Goal: Task Accomplishment & Management: Manage account settings

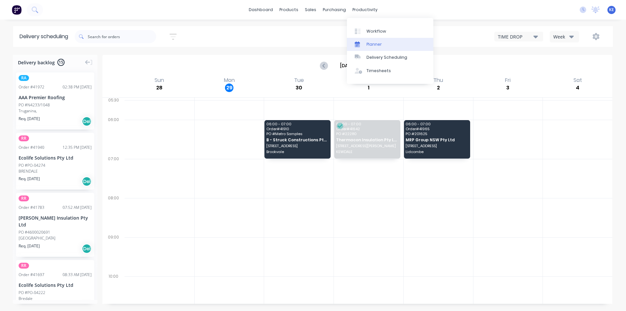
click at [378, 45] on div "Planner" at bounding box center [373, 44] width 15 height 6
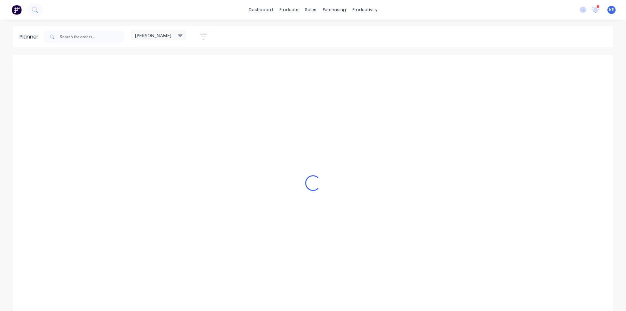
scroll to position [0, 0]
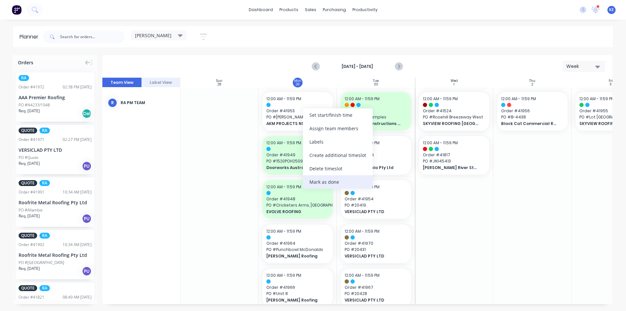
click at [331, 178] on div "Mark as done" at bounding box center [338, 181] width 70 height 13
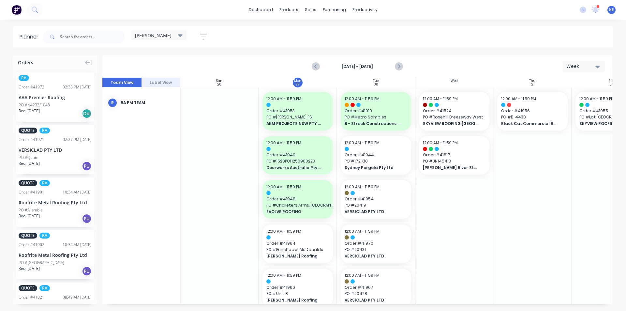
click at [194, 177] on div at bounding box center [219, 310] width 78 height 446
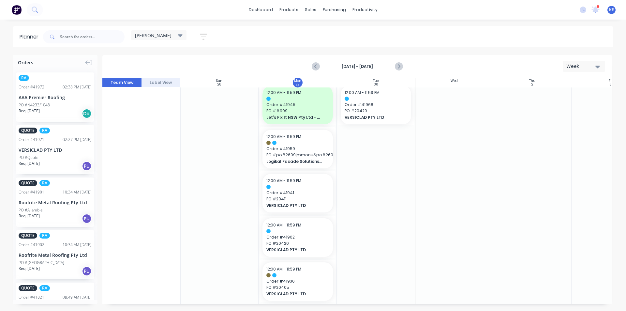
scroll to position [237, 0]
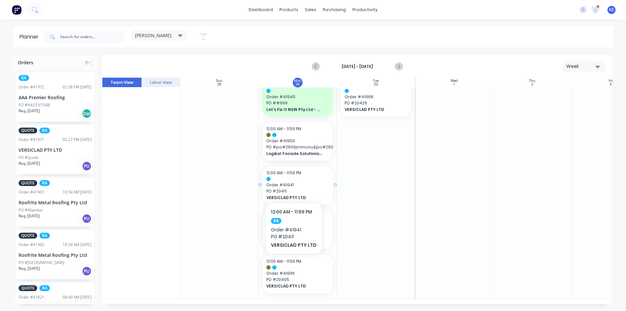
click at [292, 184] on span "Order # 41941" at bounding box center [297, 185] width 63 height 6
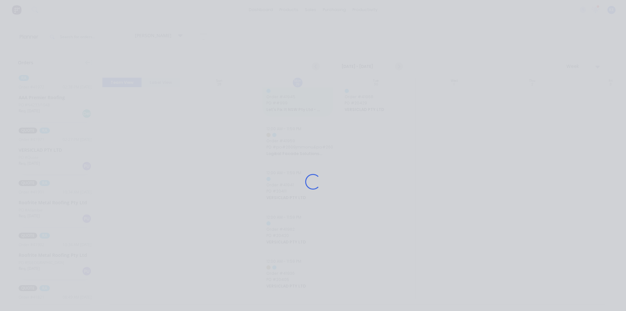
scroll to position [232, 0]
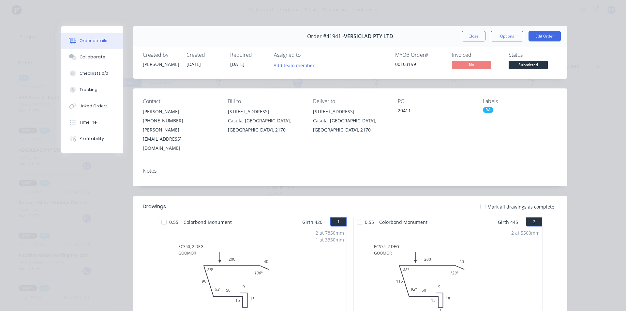
click at [472, 38] on button "Close" at bounding box center [474, 36] width 24 height 10
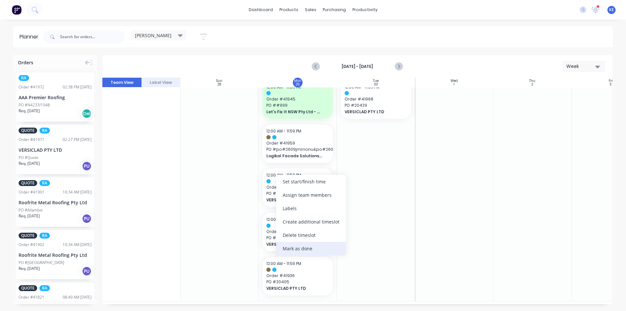
click at [342, 249] on div "Mark as done" at bounding box center [311, 248] width 70 height 13
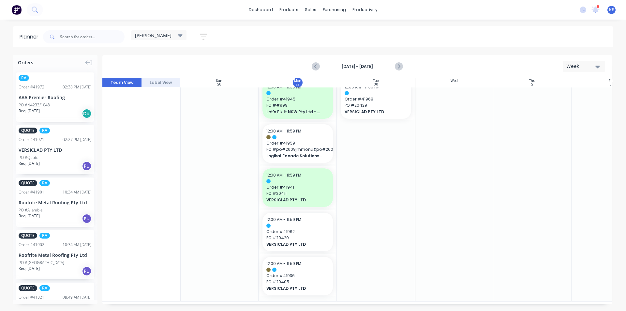
click at [353, 243] on div at bounding box center [376, 78] width 78 height 446
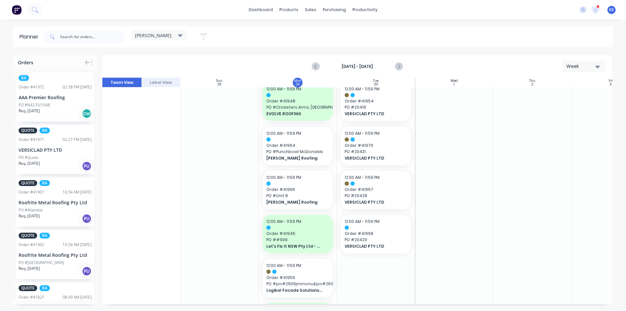
scroll to position [0, 0]
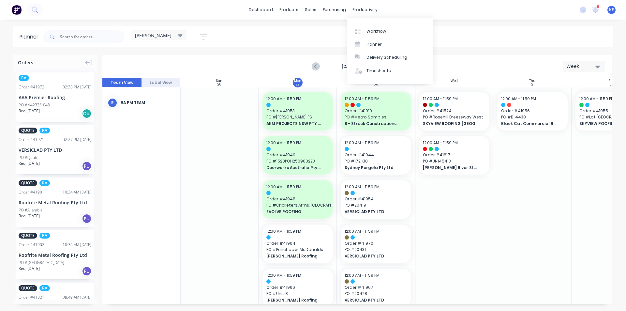
click at [293, 31] on div "[PERSON_NAME] Save new view None edit [PERSON_NAME] (Default) edit Iraking edit…" at bounding box center [327, 37] width 571 height 20
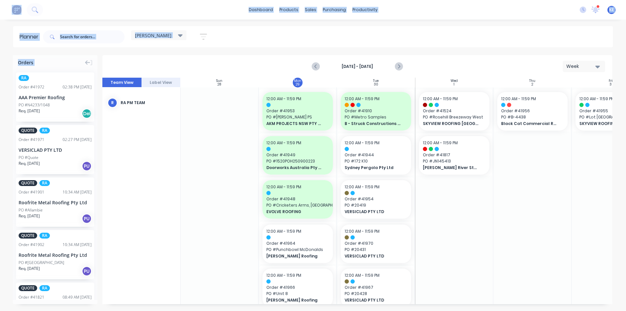
drag, startPoint x: 101, startPoint y: 146, endPoint x: 103, endPoint y: 194, distance: 47.6
click at [103, 194] on div "Orders RA Order # 41972 02:38 PM [DATE] AAA Premier Roofing PO #N4233/1048 Req.…" at bounding box center [313, 182] width 626 height 255
click at [50, 82] on div "RA Order # 41972 02:38 PM [DATE] AAA Premier Roofing PO #N4233/1048 Req. [DATE]…" at bounding box center [55, 96] width 78 height 49
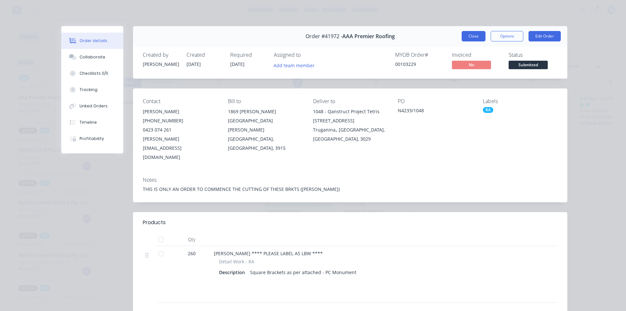
click at [466, 37] on button "Close" at bounding box center [474, 36] width 24 height 10
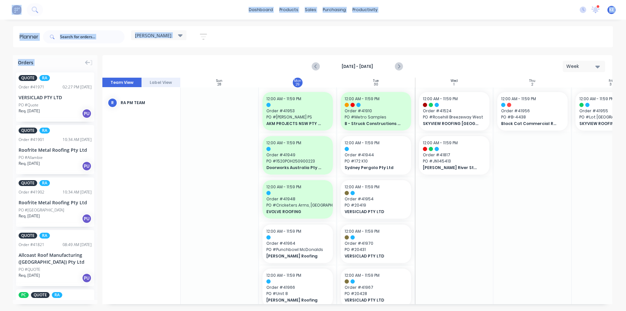
click at [213, 40] on button "button" at bounding box center [203, 36] width 21 height 13
click at [201, 69] on div "Show/Hide users Show/Hide orders Filter by status Filter by assignee Filter by …" at bounding box center [173, 109] width 61 height 107
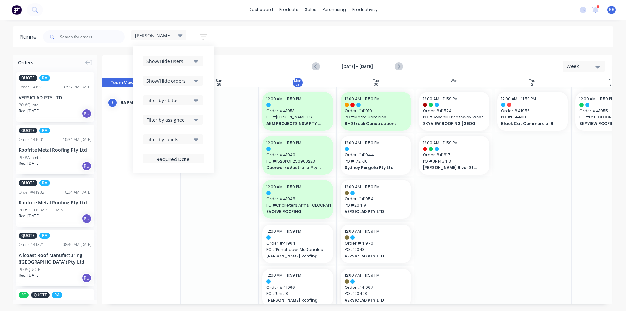
click at [196, 62] on icon "button" at bounding box center [196, 61] width 5 height 3
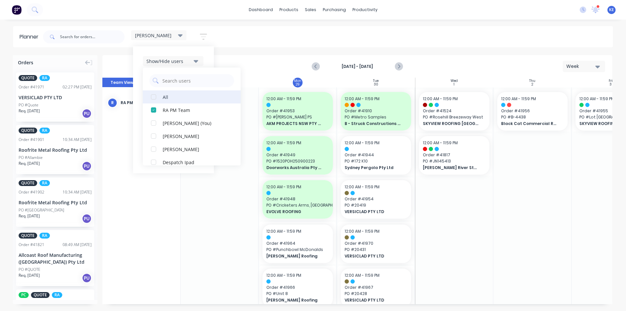
click at [170, 96] on div "All" at bounding box center [195, 96] width 65 height 7
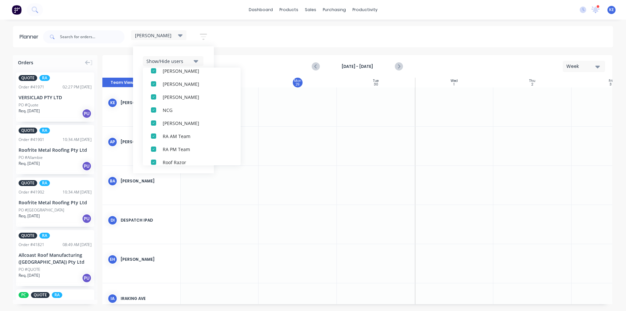
scroll to position [0, 0]
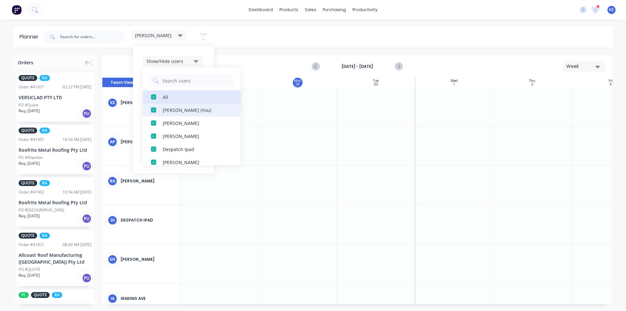
drag, startPoint x: 191, startPoint y: 99, endPoint x: 179, endPoint y: 116, distance: 20.4
click at [190, 101] on button "All" at bounding box center [192, 96] width 98 height 13
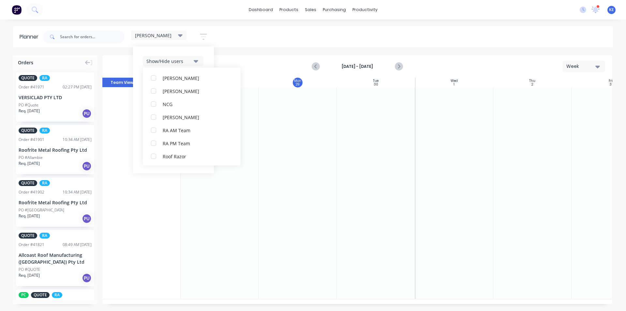
scroll to position [215, 0]
click at [194, 88] on div "[PERSON_NAME]" at bounding box center [195, 90] width 65 height 7
click at [210, 57] on div "Show/Hide users All [PERSON_NAME] [PERSON_NAME] (You) [PERSON_NAME] [PERSON_NAM…" at bounding box center [173, 109] width 81 height 127
click at [195, 83] on icon "button" at bounding box center [196, 80] width 5 height 7
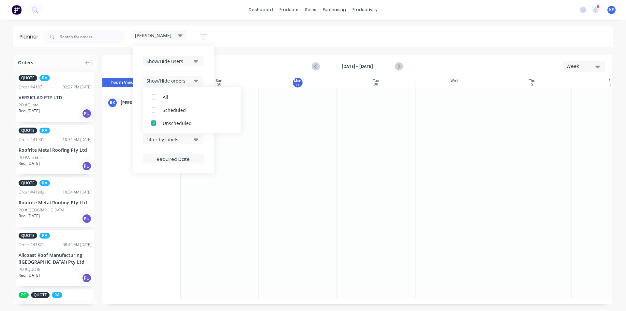
click at [213, 72] on div "Show/Hide users Show/Hide orders All Scheduled Unscheduled Filter by status Fil…" at bounding box center [173, 109] width 81 height 127
click at [186, 141] on div "Filter by labels" at bounding box center [168, 139] width 45 height 7
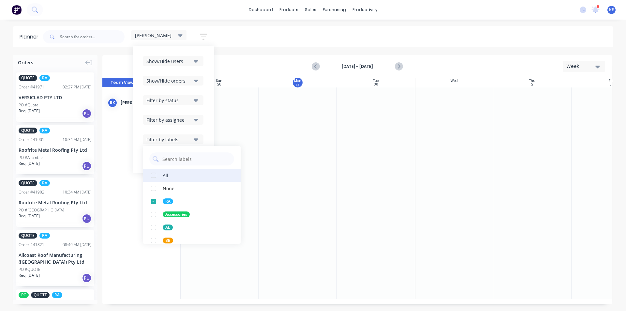
click at [167, 178] on div "All" at bounding box center [166, 175] width 6 height 7
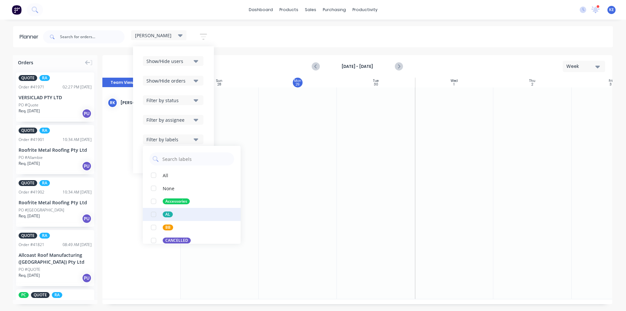
click at [173, 212] on button "AL" at bounding box center [192, 214] width 98 height 13
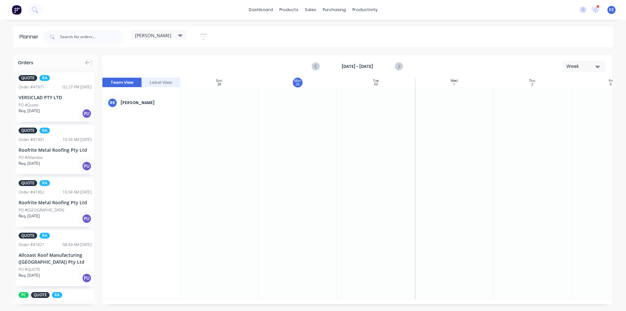
click at [378, 218] on div at bounding box center [376, 192] width 78 height 211
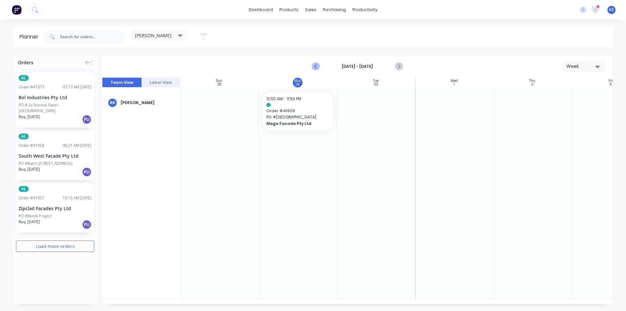
click at [315, 65] on icon "Previous page" at bounding box center [316, 67] width 8 height 8
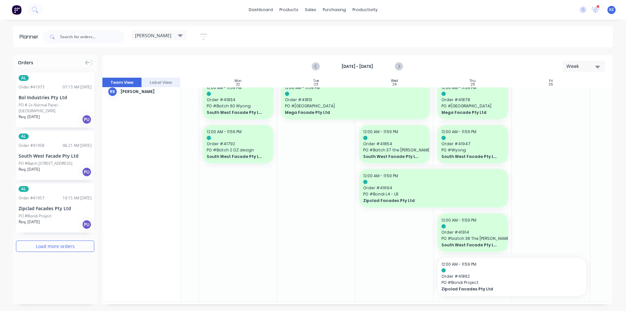
scroll to position [17, 60]
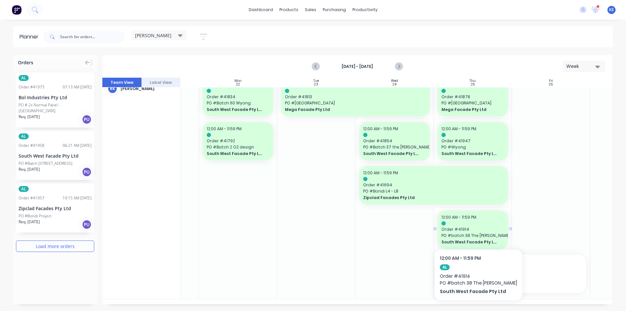
click at [479, 222] on div at bounding box center [472, 223] width 63 height 4
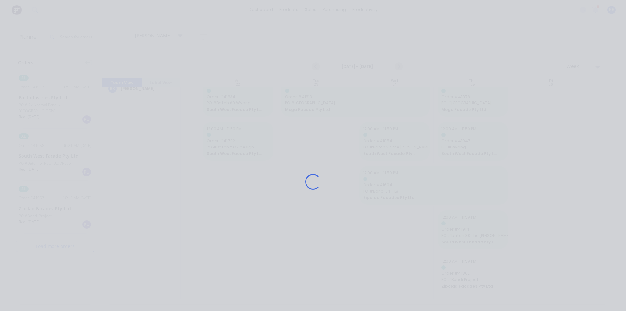
scroll to position [12, 60]
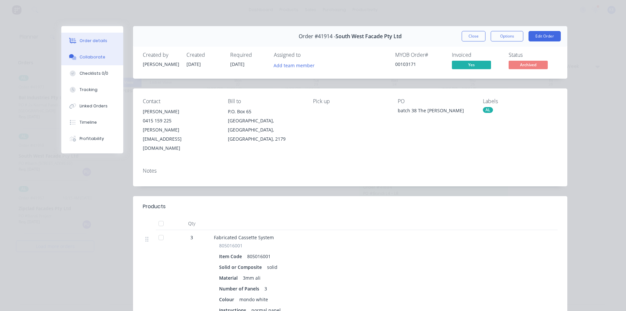
click at [93, 55] on div "Collaborate" at bounding box center [93, 57] width 26 height 6
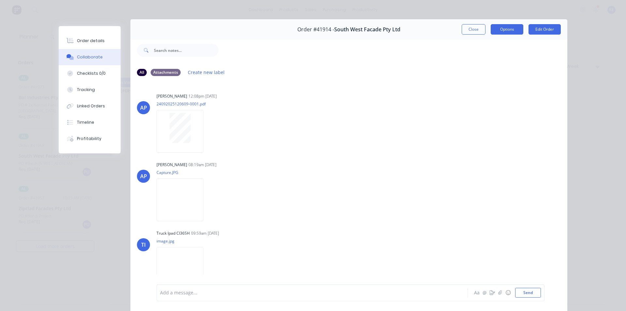
scroll to position [0, 0]
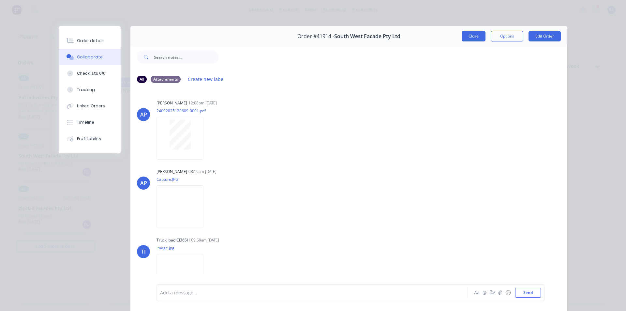
click at [470, 39] on button "Close" at bounding box center [474, 36] width 24 height 10
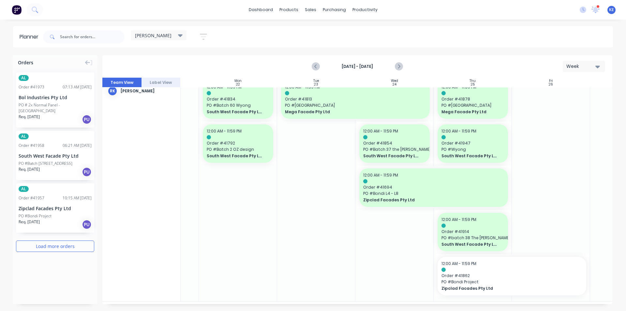
scroll to position [0, 60]
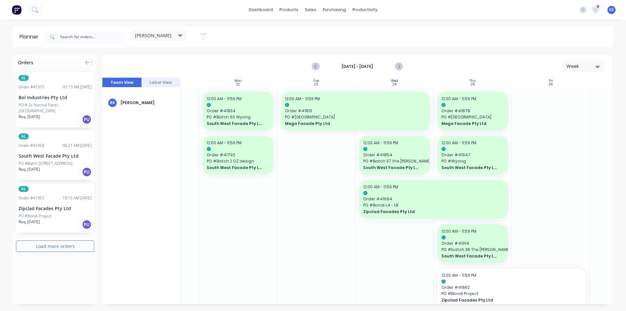
click at [186, 33] on div "[PERSON_NAME]" at bounding box center [158, 35] width 55 height 10
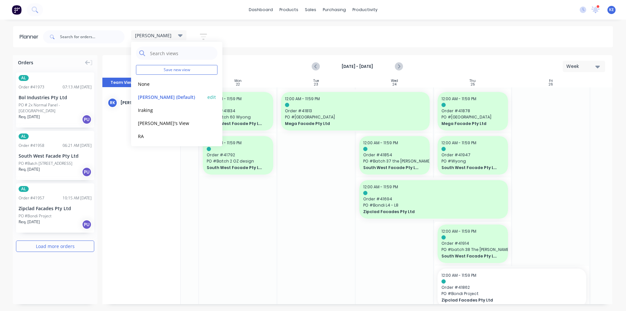
click at [147, 99] on button "[PERSON_NAME] (Default)" at bounding box center [170, 96] width 69 height 7
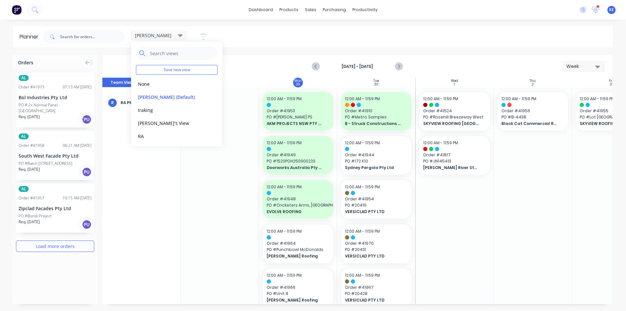
scroll to position [0, 0]
click at [369, 30] on div "[PERSON_NAME] Save new view None edit [PERSON_NAME] (Default) edit Iraking edit…" at bounding box center [327, 37] width 571 height 20
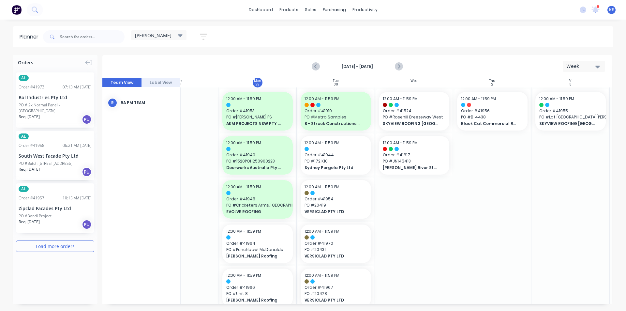
scroll to position [0, 52]
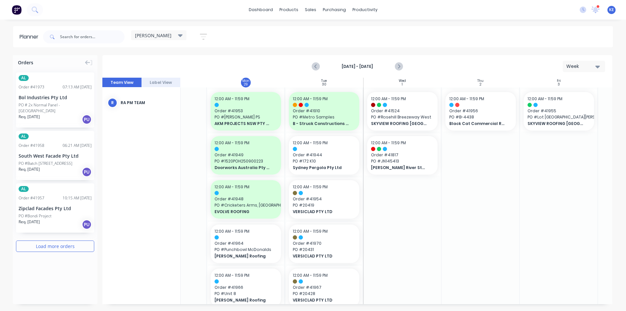
click at [386, 245] on div at bounding box center [402, 310] width 78 height 446
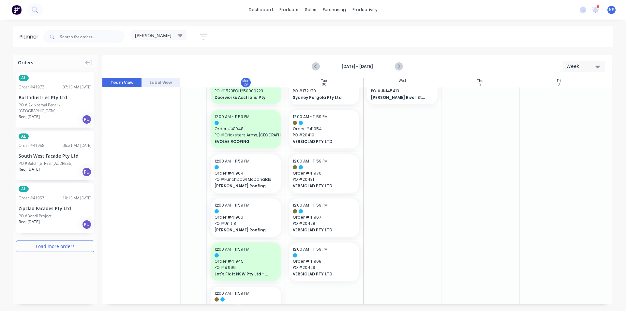
scroll to position [41, 52]
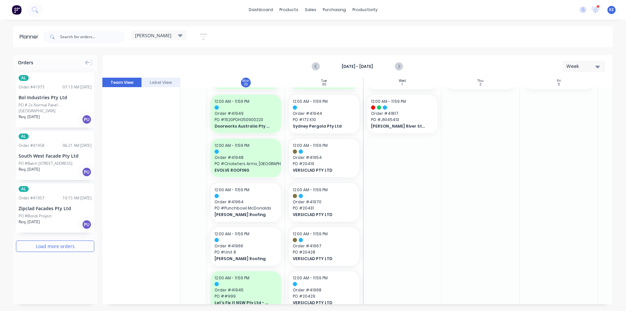
click at [547, 158] on div at bounding box center [559, 269] width 78 height 446
drag, startPoint x: 484, startPoint y: 176, endPoint x: 489, endPoint y: 181, distance: 7.2
click at [485, 176] on div at bounding box center [480, 269] width 78 height 446
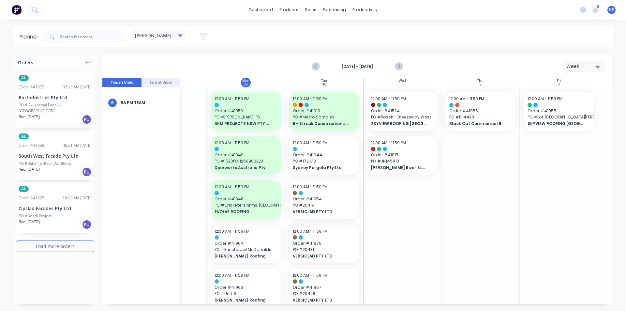
drag, startPoint x: 470, startPoint y: 261, endPoint x: 468, endPoint y: 265, distance: 3.6
click at [468, 265] on div at bounding box center [480, 310] width 78 height 446
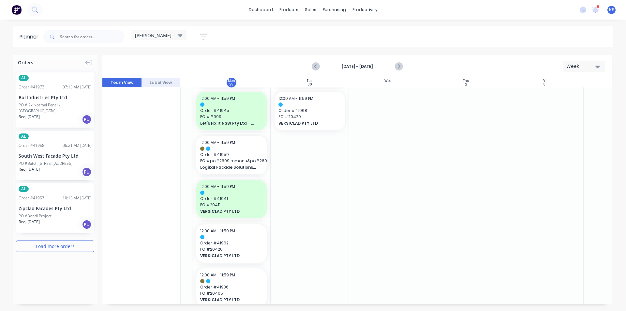
scroll to position [237, 67]
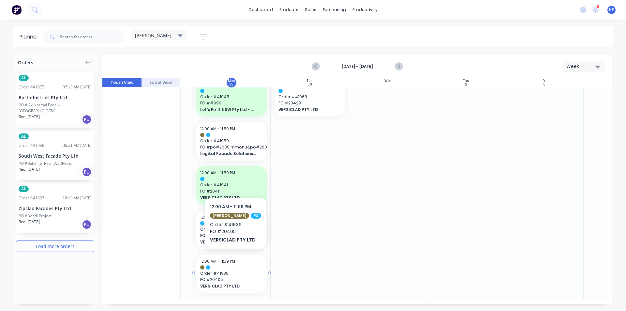
click at [259, 276] on span "PO # 20405" at bounding box center [231, 279] width 63 height 6
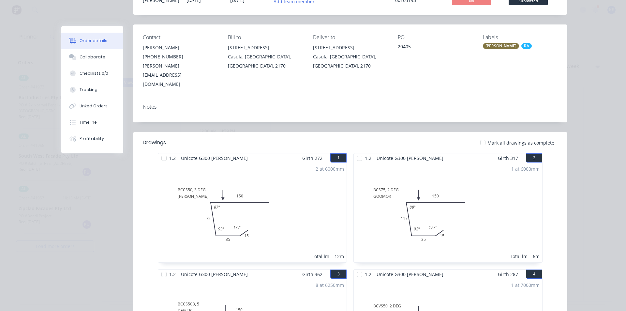
scroll to position [0, 0]
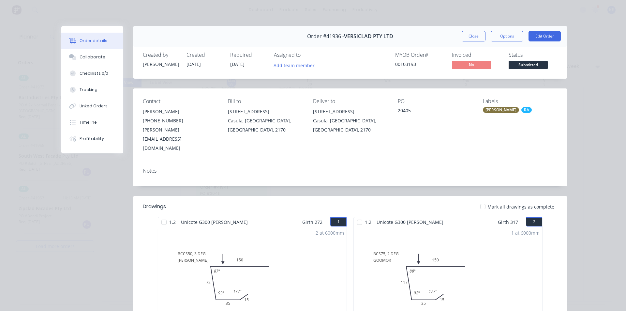
click at [471, 30] on div "Order #41936 - VERSICLAD PTY LTD Close Options Edit Order" at bounding box center [350, 36] width 434 height 21
click at [466, 46] on div "Order #41936 - VERSICLAD PTY LTD Close Options Edit Order" at bounding box center [350, 36] width 434 height 21
click at [470, 36] on button "Close" at bounding box center [474, 36] width 24 height 10
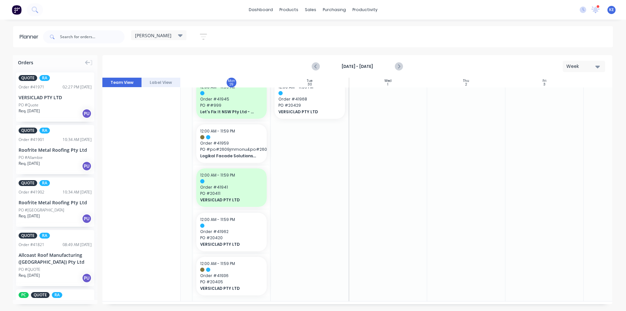
click at [557, 204] on div at bounding box center [544, 78] width 78 height 446
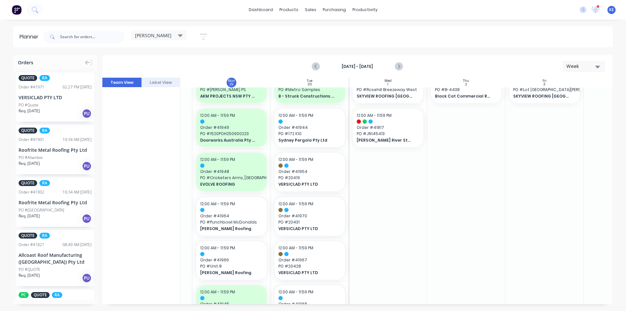
scroll to position [0, 67]
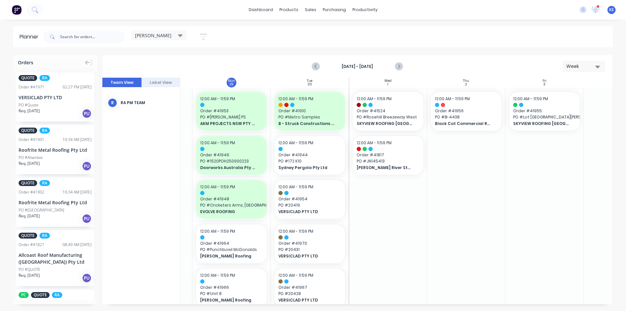
click at [421, 244] on div at bounding box center [388, 310] width 78 height 446
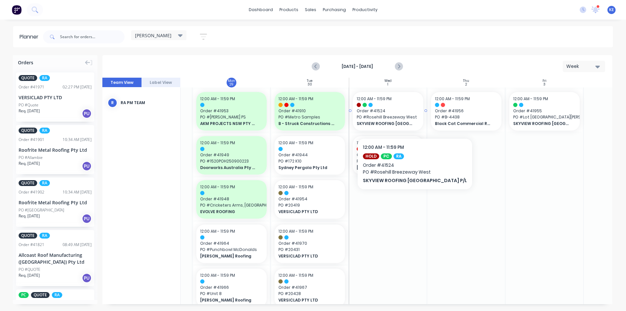
click at [400, 118] on span "PO # Rosehill Breezeway West" at bounding box center [388, 117] width 63 height 6
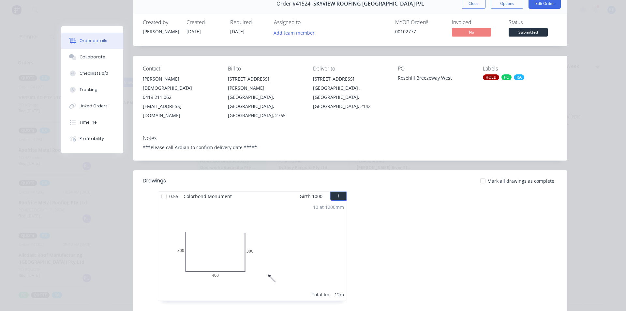
scroll to position [0, 0]
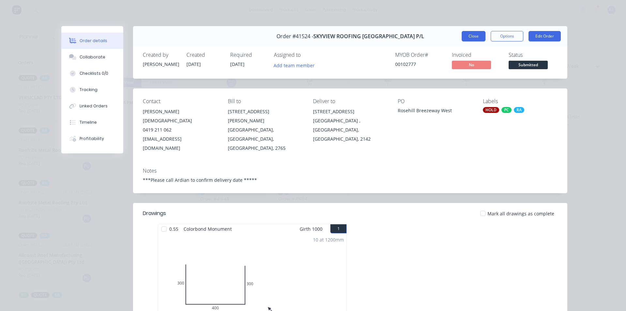
click at [467, 35] on button "Close" at bounding box center [474, 36] width 24 height 10
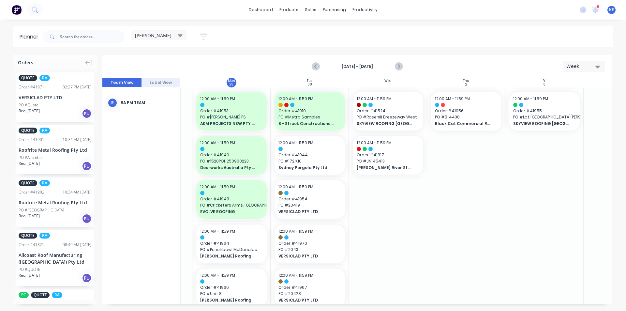
click at [516, 153] on div at bounding box center [544, 310] width 78 height 446
click at [387, 119] on span "PO # Rosehill Breezeway West" at bounding box center [388, 117] width 63 height 6
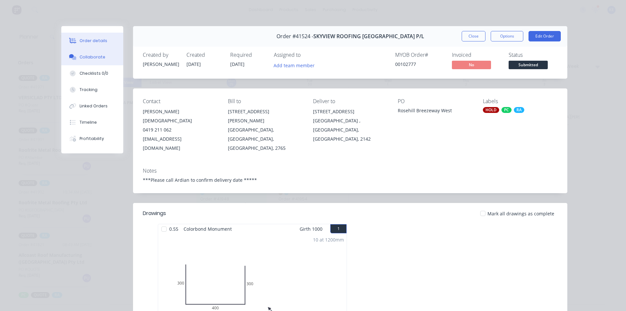
click at [89, 54] on div "Collaborate" at bounding box center [93, 57] width 26 height 6
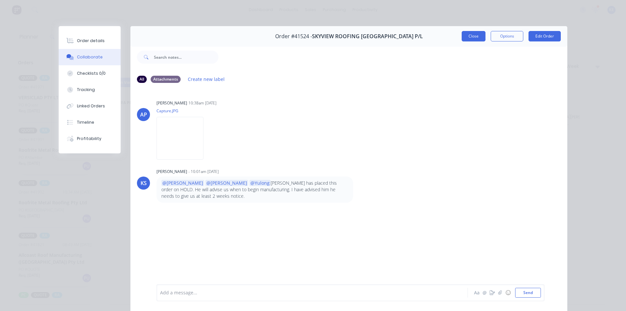
click at [471, 33] on button "Close" at bounding box center [474, 36] width 24 height 10
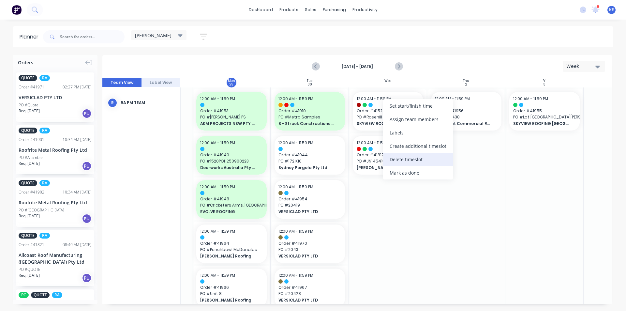
click at [408, 160] on div "Delete timeslot" at bounding box center [418, 159] width 70 height 13
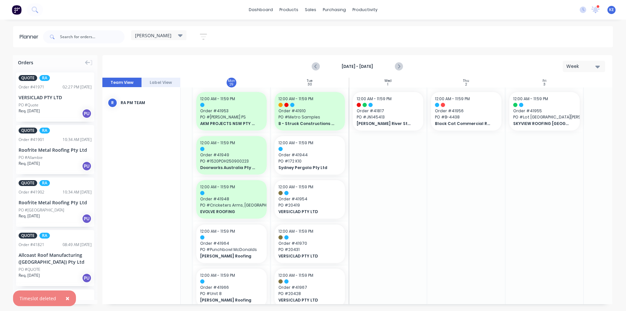
click at [480, 194] on div at bounding box center [466, 310] width 78 height 446
click at [534, 104] on div at bounding box center [544, 105] width 63 height 4
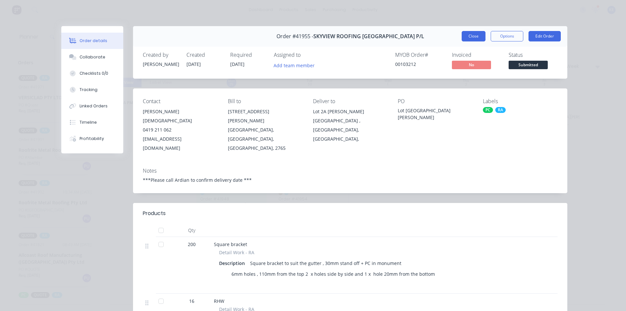
click at [465, 34] on button "Close" at bounding box center [474, 36] width 24 height 10
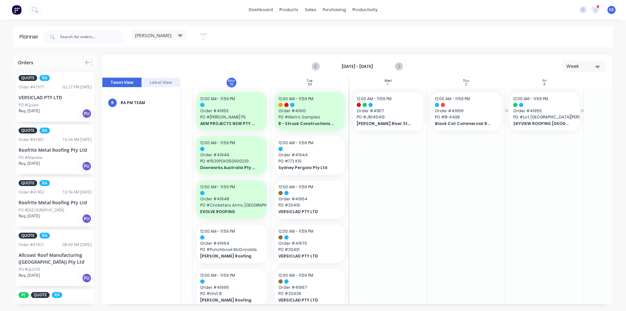
click at [519, 122] on span "SKYVIEW ROOFING [GEOGRAPHIC_DATA] P/L" at bounding box center [541, 124] width 56 height 6
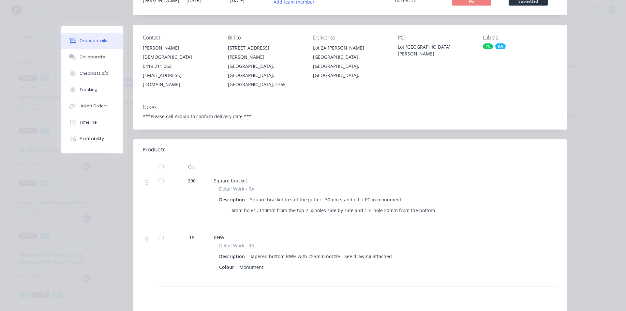
scroll to position [65, 0]
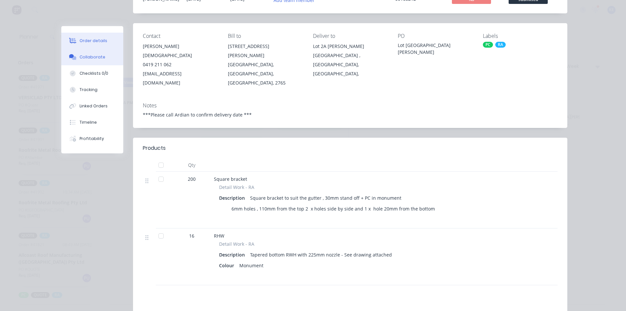
click at [105, 58] on button "Collaborate" at bounding box center [92, 57] width 62 height 16
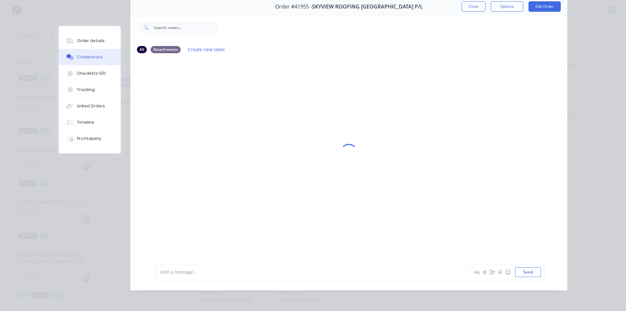
scroll to position [0, 0]
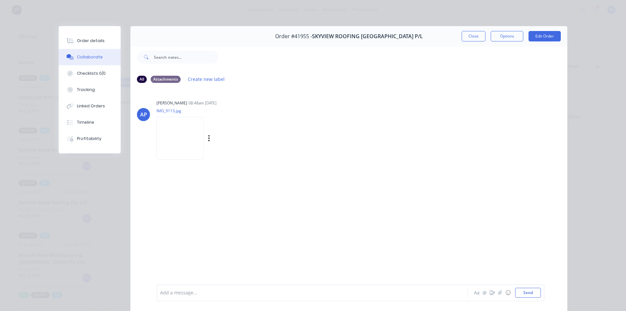
click at [195, 136] on img at bounding box center [180, 138] width 47 height 43
click at [186, 130] on img at bounding box center [180, 138] width 47 height 43
click at [435, 38] on div "Order #41955 - SKYVIEW ROOFING [GEOGRAPHIC_DATA] P/L Close Options Edit Order" at bounding box center [348, 36] width 437 height 21
click at [467, 39] on button "Close" at bounding box center [474, 36] width 24 height 10
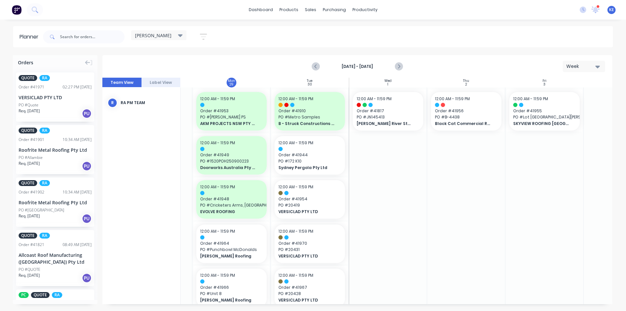
click at [497, 198] on div at bounding box center [466, 310] width 78 height 446
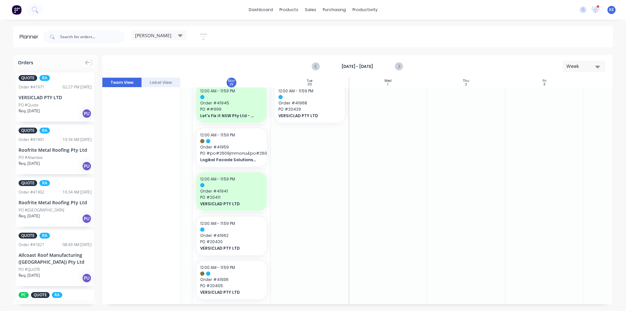
scroll to position [237, 67]
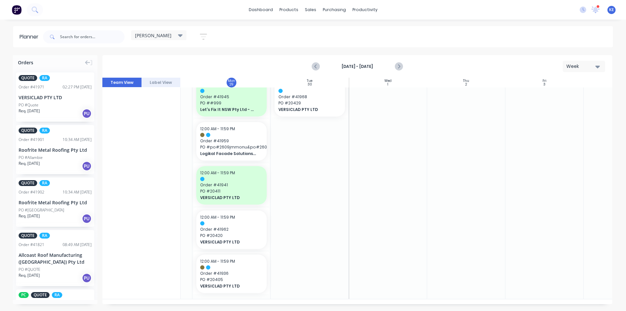
click at [395, 259] on div at bounding box center [388, 76] width 78 height 446
click at [234, 278] on span "PO # 20405" at bounding box center [231, 279] width 63 height 6
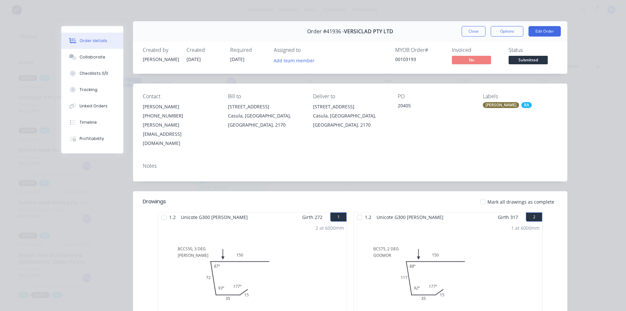
scroll to position [0, 0]
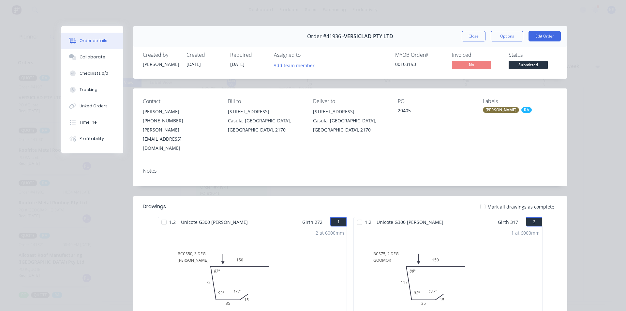
click at [454, 37] on div "Order #41936 - VERSICLAD PTY LTD Close Options Edit Order" at bounding box center [350, 36] width 434 height 21
click at [475, 40] on button "Close" at bounding box center [474, 36] width 24 height 10
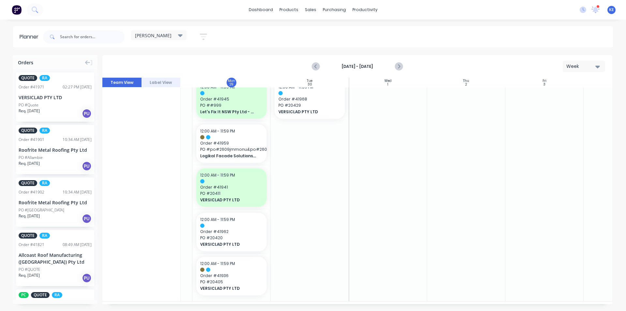
click at [536, 167] on div at bounding box center [544, 78] width 78 height 446
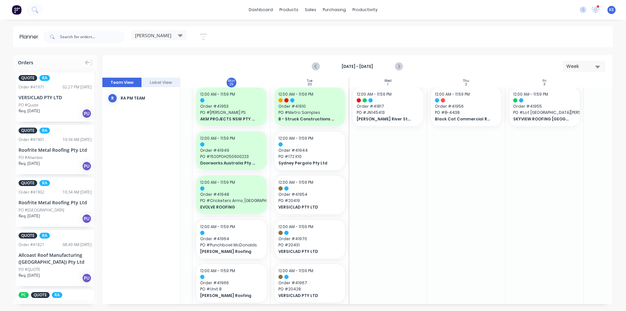
scroll to position [4, 67]
click at [452, 182] on div at bounding box center [466, 306] width 78 height 446
click at [379, 58] on div "Delivery Scheduling" at bounding box center [386, 57] width 41 height 6
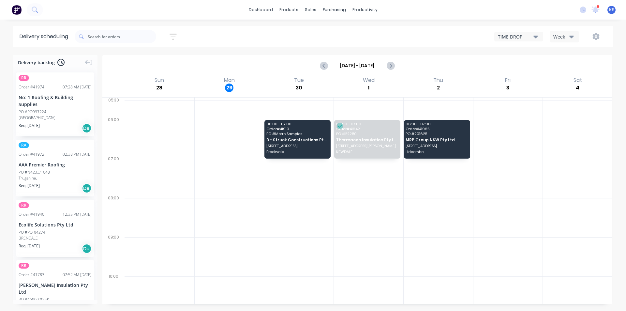
click at [561, 35] on div "Week" at bounding box center [562, 36] width 19 height 7
click at [560, 63] on div "Vehicle" at bounding box center [582, 66] width 65 height 13
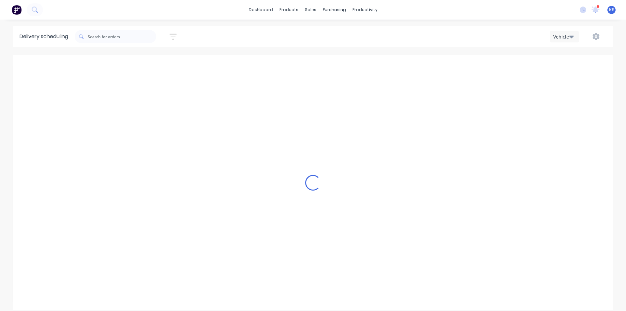
scroll to position [0, 0]
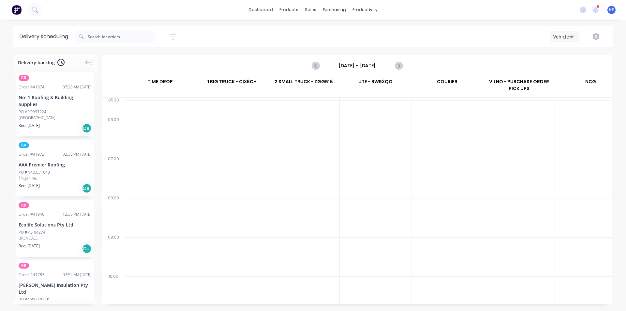
click at [372, 67] on input "[DATE] - [DATE]" at bounding box center [357, 66] width 65 height 10
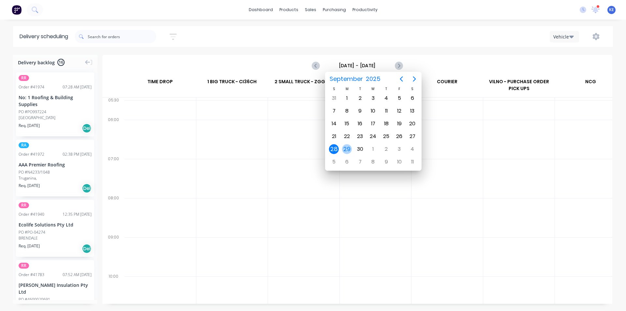
click at [349, 147] on div "29" at bounding box center [347, 149] width 10 height 10
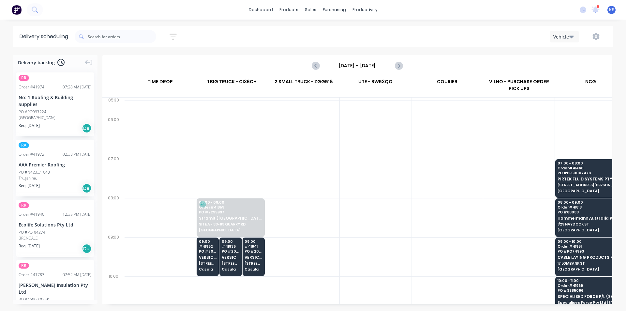
click at [474, 162] on div at bounding box center [446, 178] width 71 height 39
click at [308, 120] on div at bounding box center [303, 139] width 71 height 39
click at [368, 67] on input "[DATE] - [DATE]" at bounding box center [357, 66] width 65 height 10
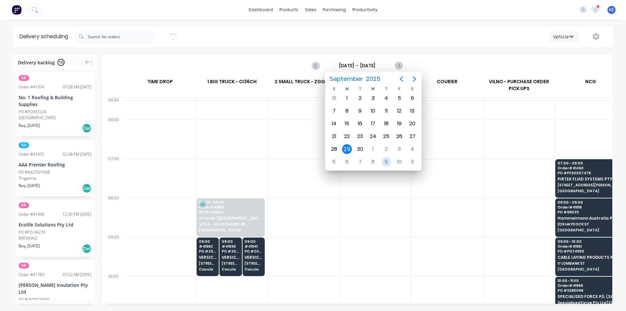
click at [385, 161] on div "9" at bounding box center [386, 162] width 10 height 10
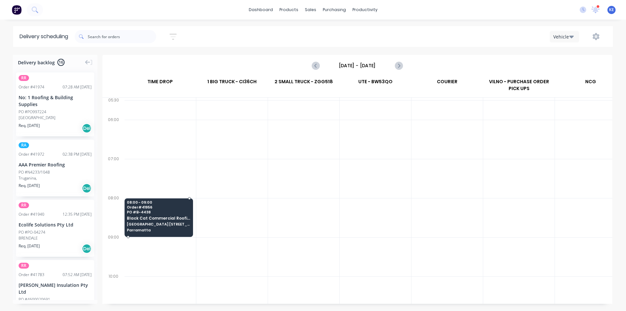
click at [170, 214] on div "08:00 - 09:00 Order # 41956 PO # B-4438 Black Cat Commercial Roofing Pty Ltd [G…" at bounding box center [159, 216] width 68 height 37
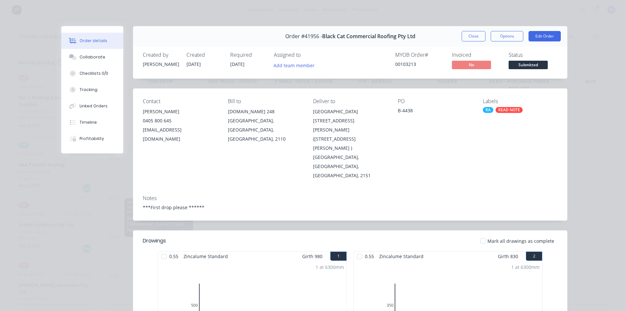
click at [482, 27] on div "Order #41956 - Black Cat Commercial Roofing Pty Ltd Close Options Edit Order" at bounding box center [350, 36] width 434 height 21
click at [479, 33] on button "Close" at bounding box center [474, 36] width 24 height 10
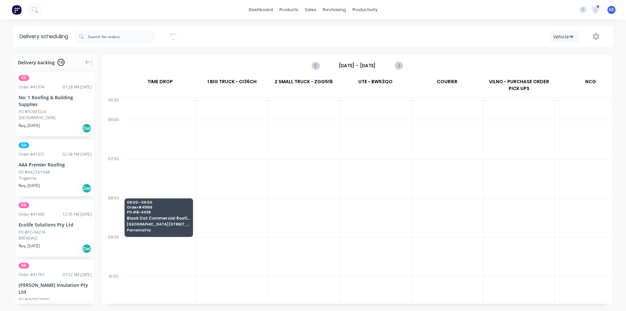
click at [365, 64] on input "[DATE] - [DATE]" at bounding box center [357, 66] width 65 height 10
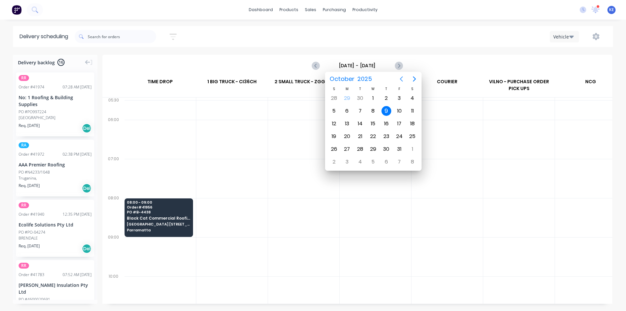
click at [401, 78] on icon "Previous page" at bounding box center [401, 78] width 3 height 5
click at [362, 145] on div "30" at bounding box center [360, 149] width 10 height 10
type input "[DATE] - [DATE]"
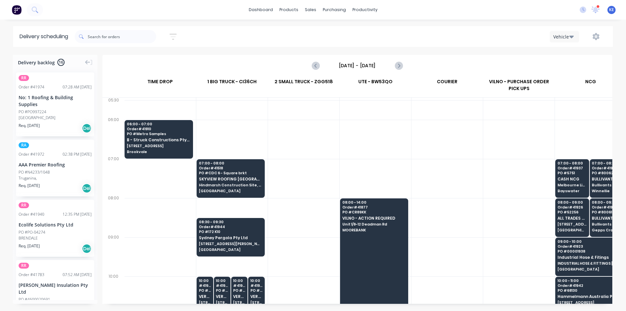
click at [423, 140] on div at bounding box center [446, 139] width 71 height 39
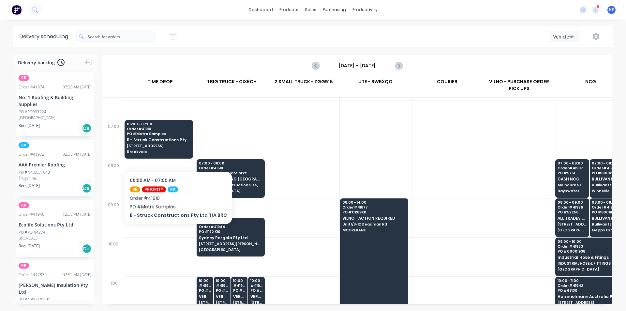
scroll to position [33, 0]
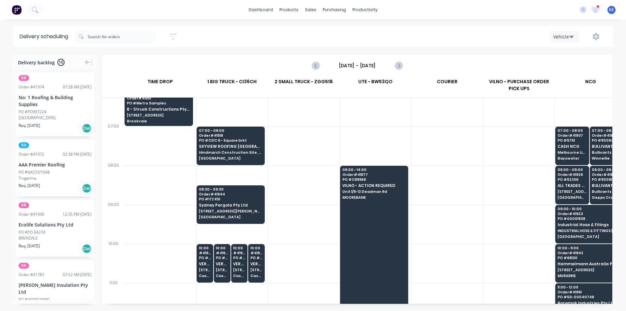
click at [168, 183] on div at bounding box center [160, 184] width 72 height 39
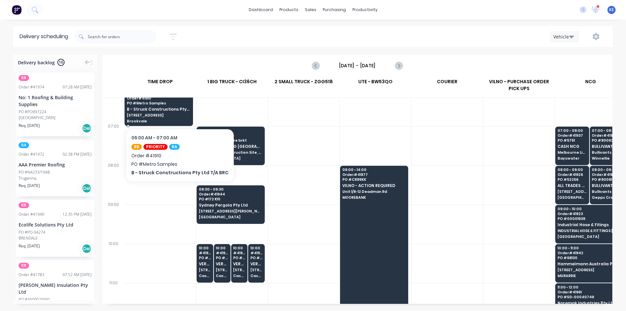
click at [174, 109] on span "B - Struck Constructions Pty Ltd T/A BRC" at bounding box center [159, 109] width 64 height 4
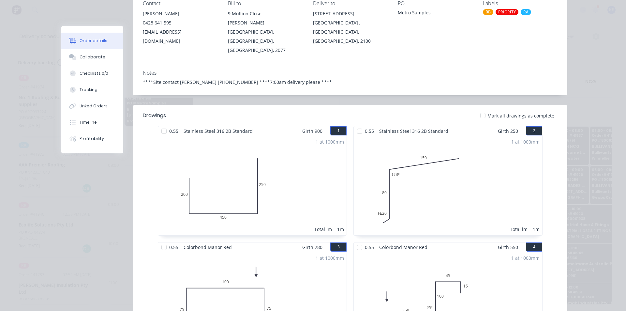
scroll to position [0, 0]
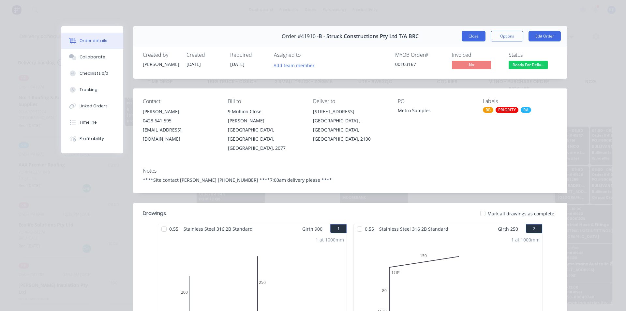
click at [467, 37] on button "Close" at bounding box center [474, 36] width 24 height 10
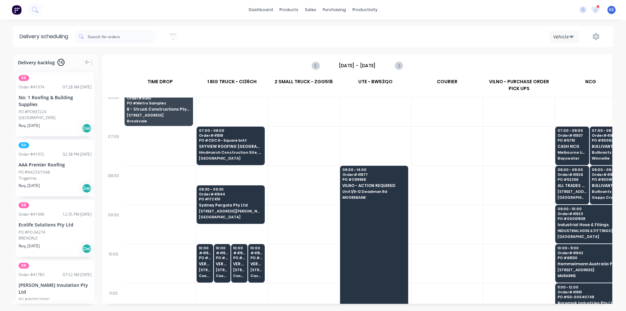
scroll to position [22, 0]
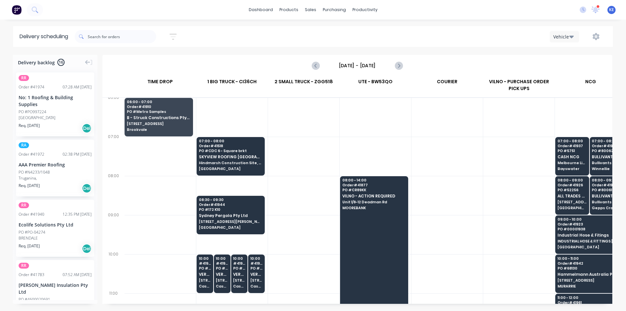
click at [416, 127] on div at bounding box center [446, 116] width 71 height 39
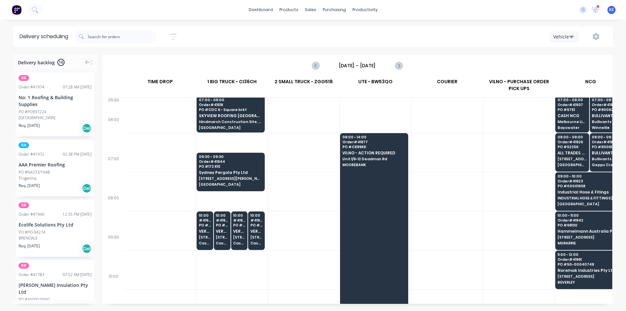
scroll to position [0, 0]
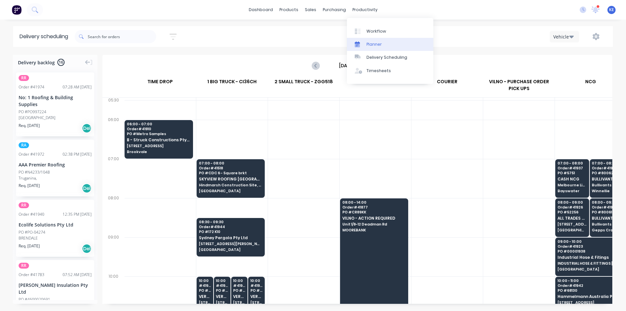
click at [380, 43] on div "Planner" at bounding box center [373, 44] width 15 height 6
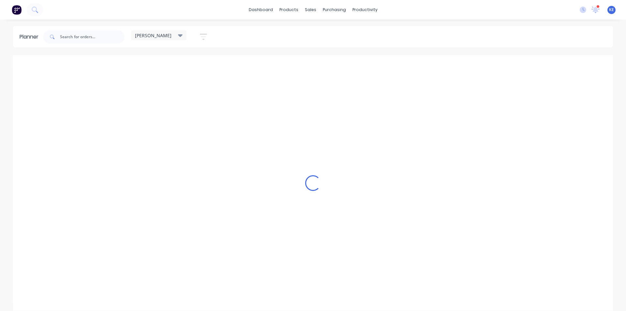
scroll to position [0, 0]
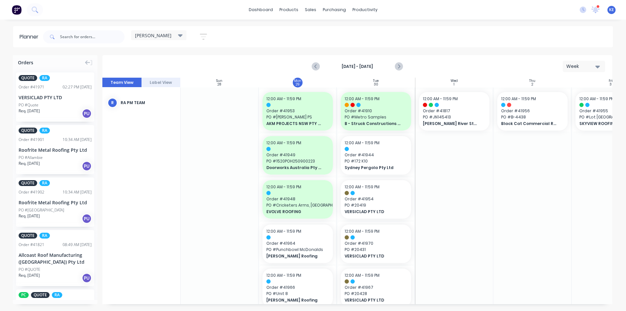
click at [202, 36] on icon "button" at bounding box center [203, 37] width 7 height 8
click at [201, 65] on button "Show/Hide users" at bounding box center [173, 61] width 61 height 10
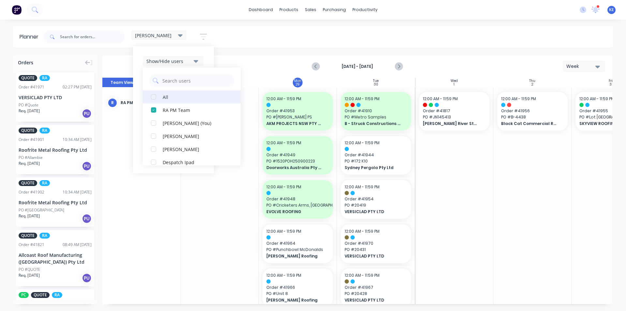
click at [181, 94] on div "All" at bounding box center [195, 96] width 65 height 7
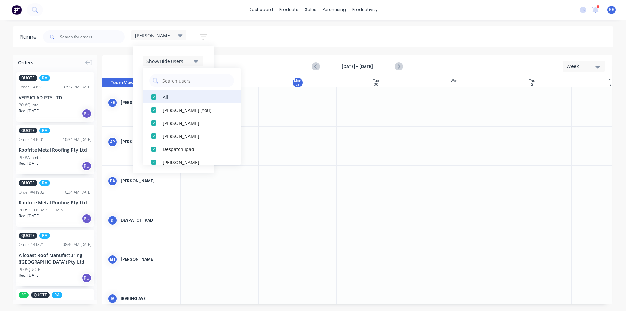
click at [181, 94] on div "All" at bounding box center [195, 96] width 65 height 7
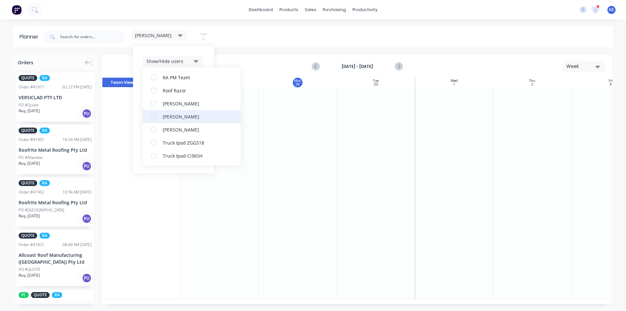
scroll to position [215, 0]
click at [194, 94] on button "[PERSON_NAME]" at bounding box center [192, 90] width 98 height 13
click at [207, 57] on div "Show/Hide users All [PERSON_NAME] [PERSON_NAME] (You) [PERSON_NAME] [PERSON_NAM…" at bounding box center [173, 109] width 81 height 127
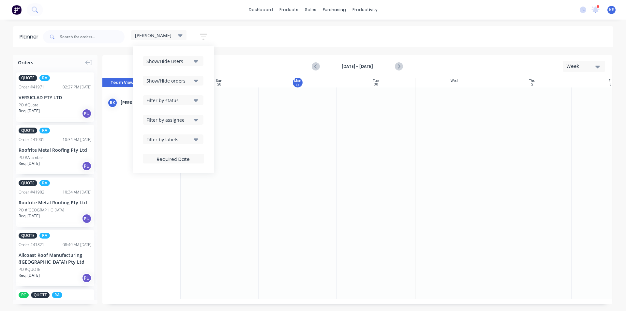
click at [197, 140] on icon "button" at bounding box center [196, 139] width 5 height 3
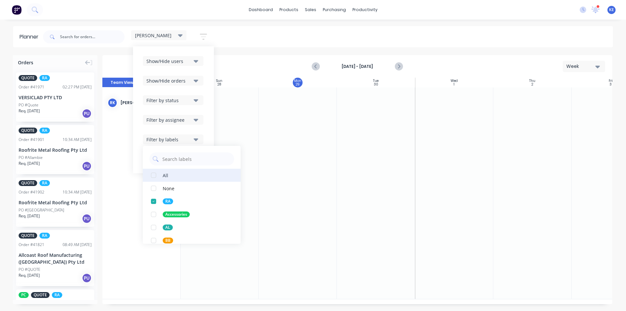
click at [171, 174] on button "All" at bounding box center [192, 175] width 98 height 13
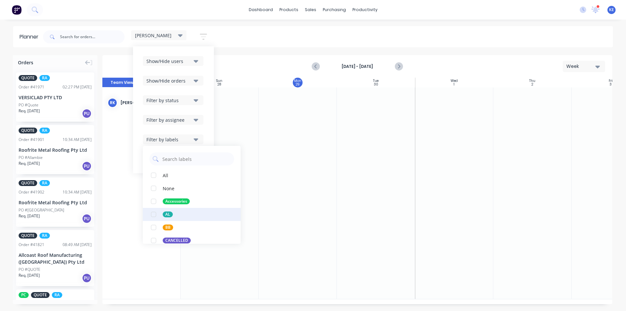
click at [173, 217] on button "AL" at bounding box center [192, 214] width 98 height 13
click at [476, 72] on div "[DATE] - [DATE] Week" at bounding box center [357, 66] width 509 height 21
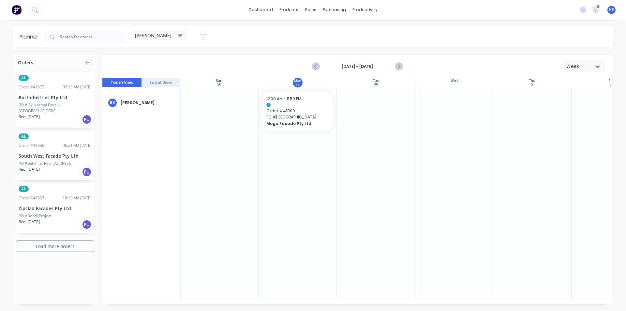
click at [310, 62] on div "[DATE] - [DATE] Week" at bounding box center [357, 66] width 509 height 21
click at [321, 68] on button "Previous page" at bounding box center [315, 66] width 13 height 13
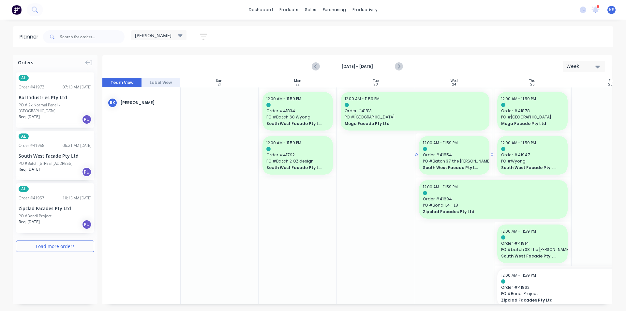
scroll to position [17, 0]
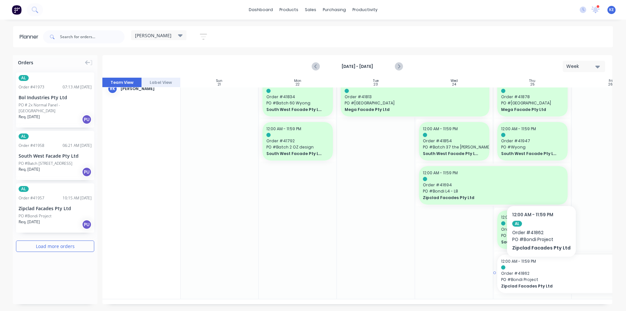
click at [539, 266] on div at bounding box center [571, 267] width 141 height 4
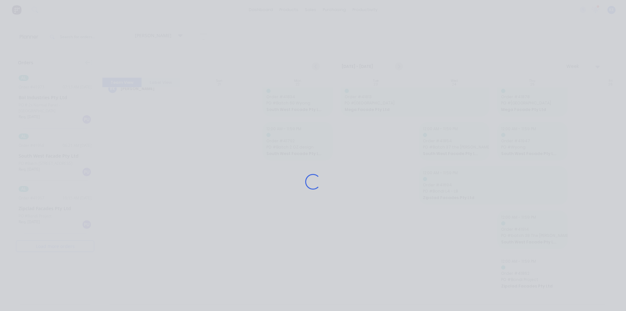
scroll to position [12, 0]
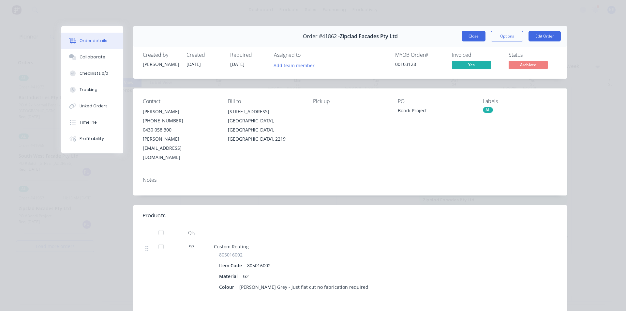
click at [470, 38] on button "Close" at bounding box center [474, 36] width 24 height 10
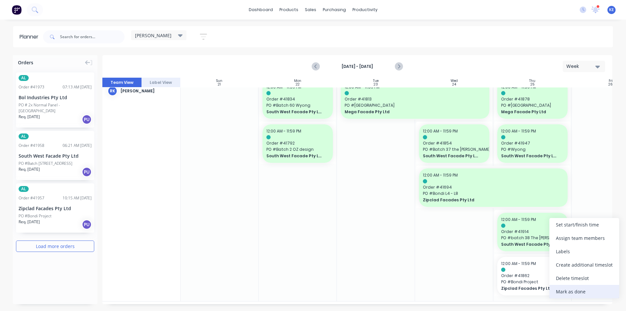
click at [574, 293] on div "Mark as done" at bounding box center [584, 291] width 70 height 13
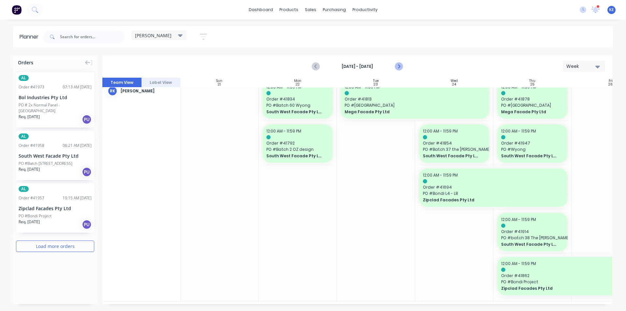
click at [399, 63] on icon "Next page" at bounding box center [399, 67] width 8 height 8
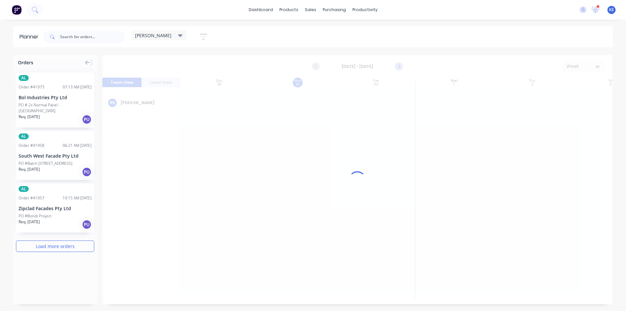
scroll to position [0, 0]
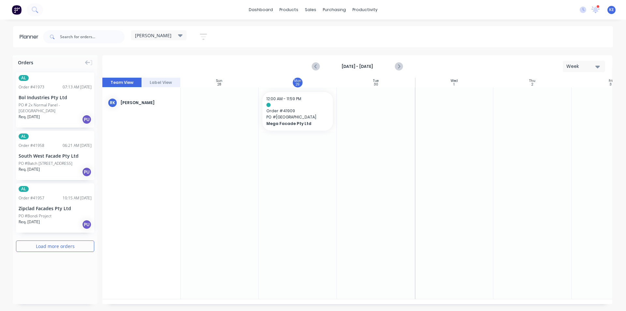
click at [47, 168] on div "Req. [DATE] PU" at bounding box center [55, 171] width 73 height 11
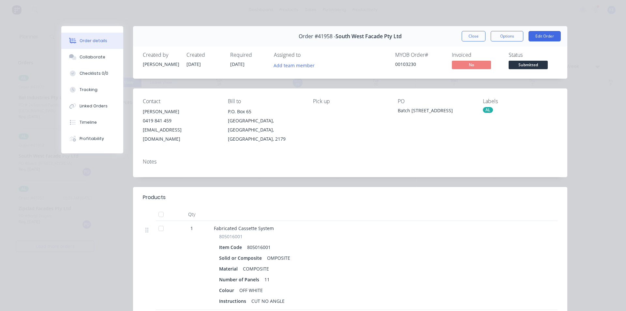
click at [473, 31] on div "Order #41958 - South West Facade Pty Ltd Close Options Edit Order" at bounding box center [350, 36] width 434 height 21
click at [469, 38] on button "Close" at bounding box center [474, 36] width 24 height 10
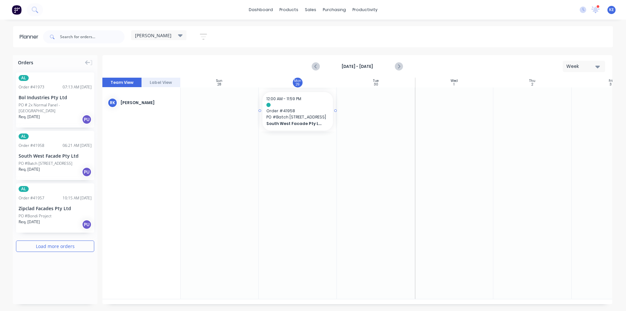
drag, startPoint x: 62, startPoint y: 150, endPoint x: 281, endPoint y: 153, distance: 219.8
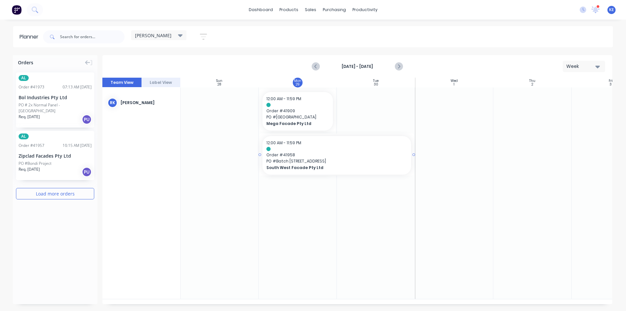
drag, startPoint x: 335, startPoint y: 156, endPoint x: 364, endPoint y: 157, distance: 29.4
click at [234, 228] on div at bounding box center [219, 192] width 78 height 211
click at [21, 172] on div "AL Order # 41957 10:15 AM [DATE] Zipclad Facades Pty Ltd PO #Bondi Project Req.…" at bounding box center [55, 155] width 78 height 49
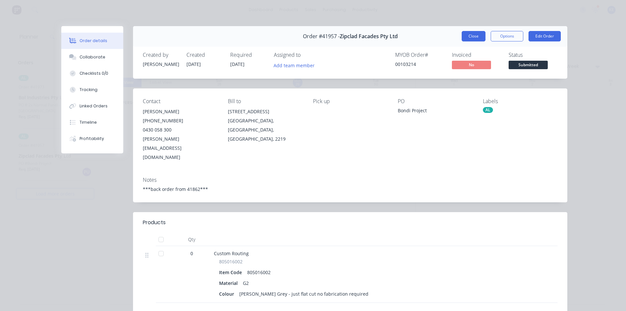
click at [472, 36] on button "Close" at bounding box center [474, 36] width 24 height 10
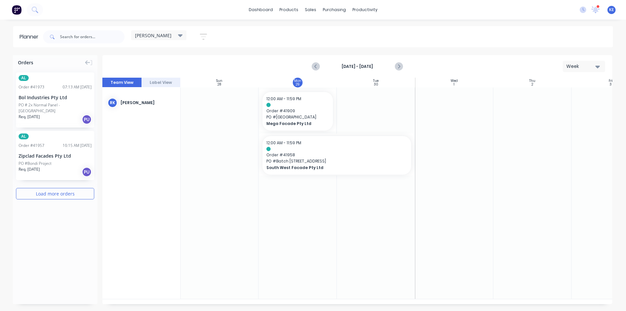
click at [57, 106] on div "PO # 2x Normal Panel - [GEOGRAPHIC_DATA]" at bounding box center [55, 108] width 73 height 12
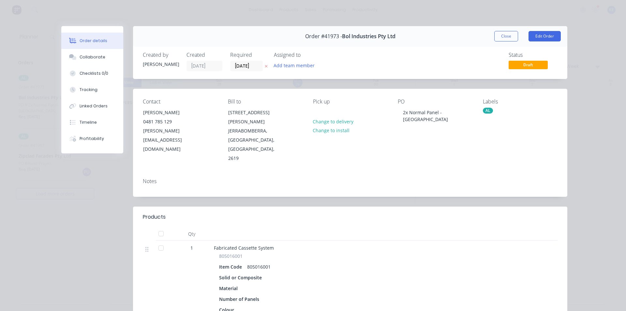
click at [492, 44] on div "Order #41973 - Bol Industries Pty Ltd Close Edit Order" at bounding box center [350, 36] width 434 height 21
click at [497, 34] on button "Close" at bounding box center [506, 36] width 24 height 10
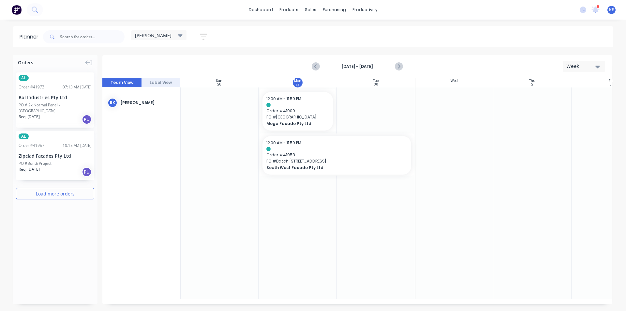
click at [536, 209] on div at bounding box center [532, 192] width 78 height 211
click at [562, 232] on div at bounding box center [532, 192] width 78 height 211
click at [207, 35] on icon "button" at bounding box center [203, 37] width 7 height 8
click at [190, 59] on div "Show/Hide users" at bounding box center [168, 61] width 45 height 7
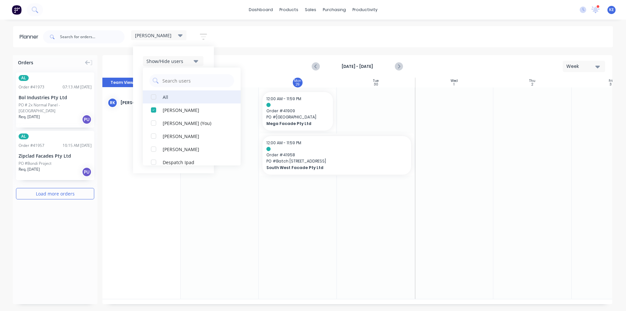
click at [189, 93] on button "All" at bounding box center [192, 96] width 98 height 13
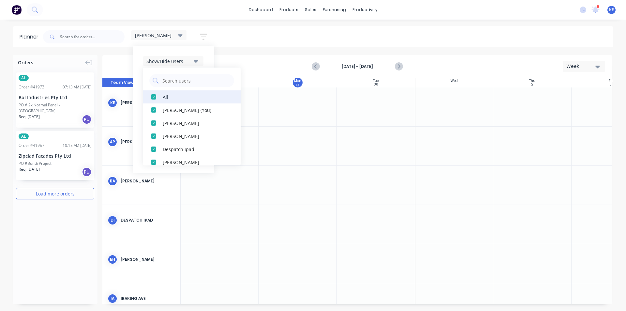
click at [189, 93] on button "All" at bounding box center [192, 96] width 98 height 13
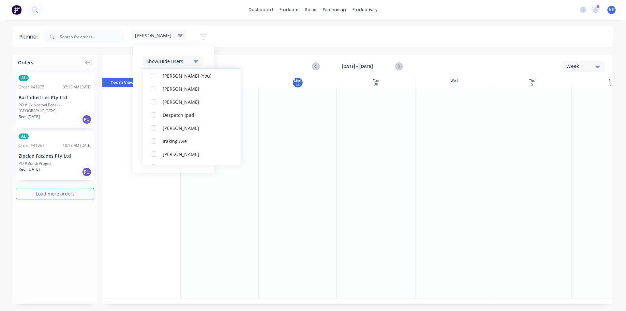
scroll to position [130, 0]
click at [177, 107] on div "NCG" at bounding box center [195, 109] width 65 height 7
click at [212, 60] on div "Show/Hide users All NCG [PERSON_NAME] (You) [PERSON_NAME] [PERSON_NAME] Despatc…" at bounding box center [173, 109] width 81 height 127
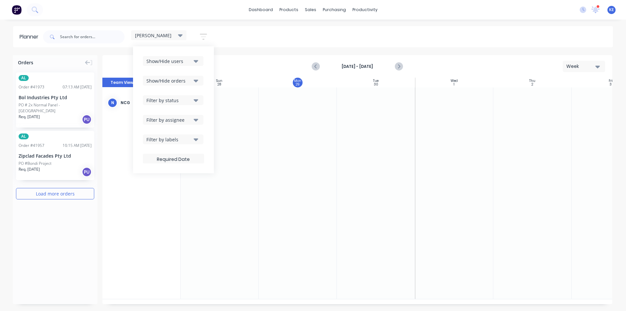
click at [173, 138] on div "Filter by labels" at bounding box center [168, 139] width 45 height 7
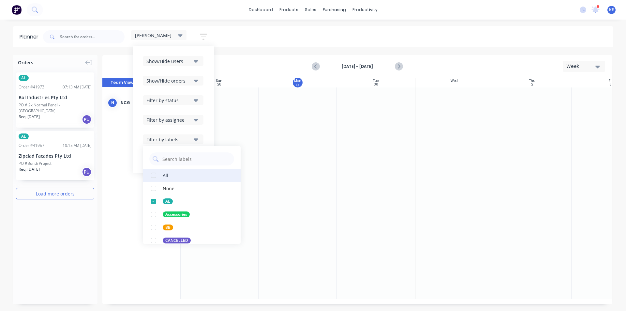
click at [170, 174] on button "All" at bounding box center [192, 175] width 98 height 13
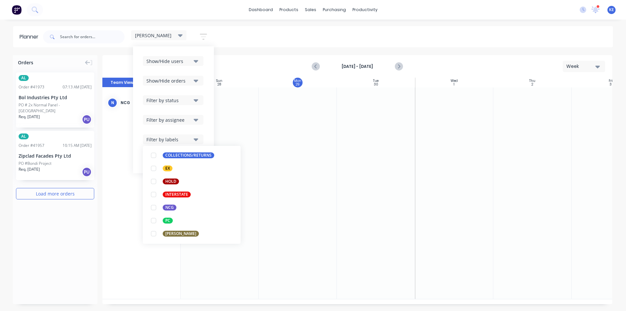
scroll to position [85, 0]
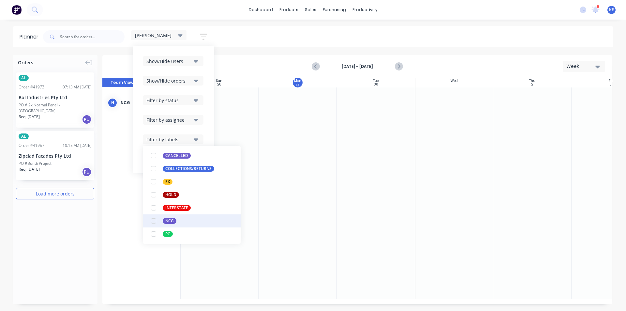
click at [172, 222] on div "NCG" at bounding box center [170, 221] width 14 height 6
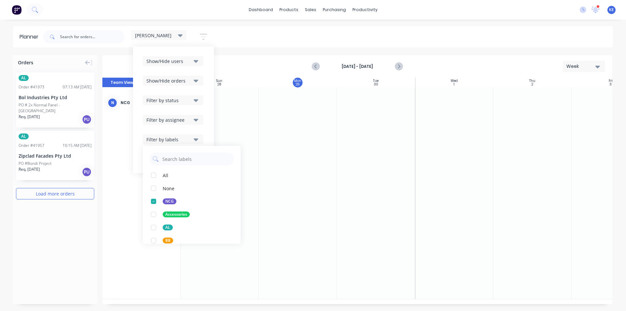
click at [430, 252] on div at bounding box center [454, 192] width 78 height 211
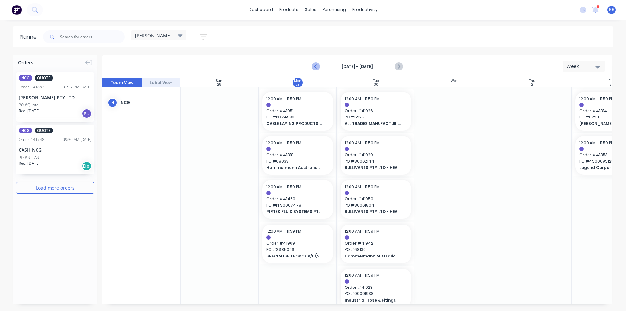
click at [318, 66] on icon "Previous page" at bounding box center [316, 67] width 8 height 8
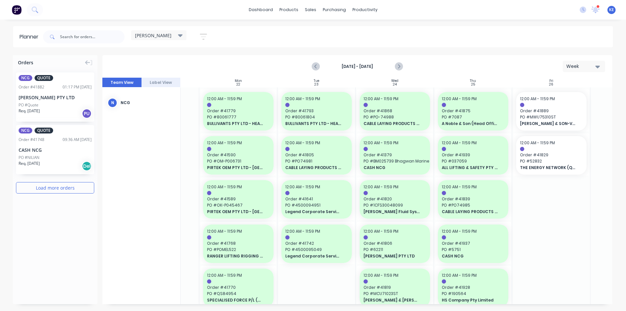
scroll to position [0, 72]
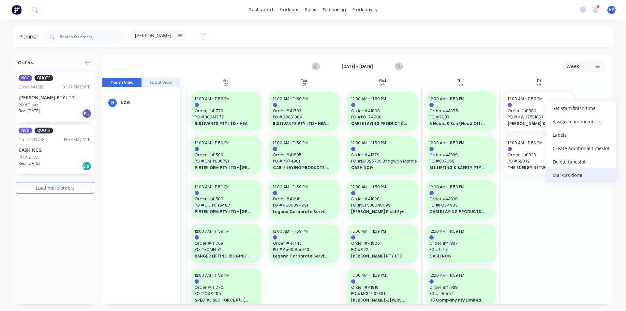
click at [572, 173] on div "Mark as done" at bounding box center [581, 174] width 70 height 13
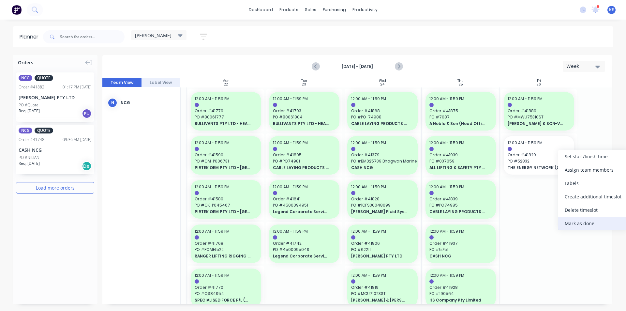
click at [582, 228] on div "Mark as done" at bounding box center [593, 222] width 70 height 13
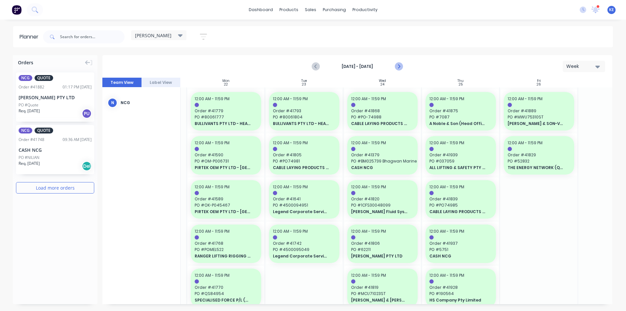
click at [402, 64] on button "Next page" at bounding box center [398, 66] width 13 height 13
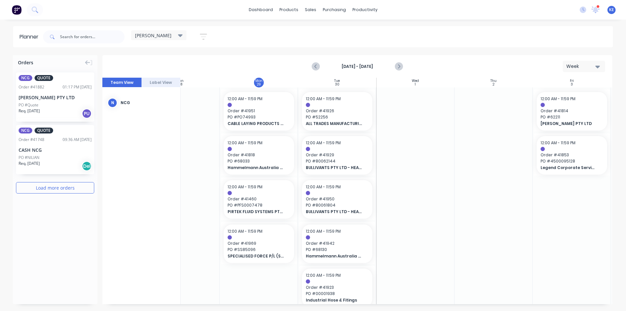
scroll to position [0, 36]
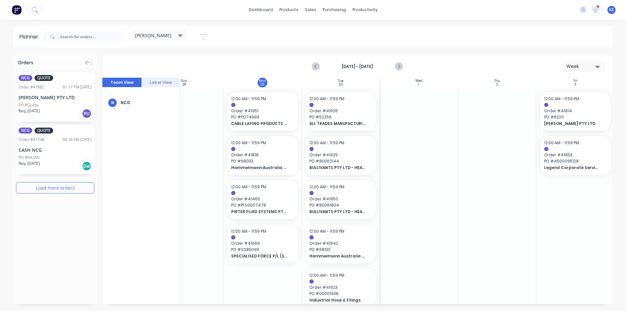
click at [445, 257] on div at bounding box center [419, 221] width 78 height 269
click at [425, 98] on div at bounding box center [419, 221] width 78 height 269
click at [451, 172] on div at bounding box center [419, 221] width 78 height 269
click at [448, 178] on div at bounding box center [419, 221] width 78 height 269
